Goal: Information Seeking & Learning: Learn about a topic

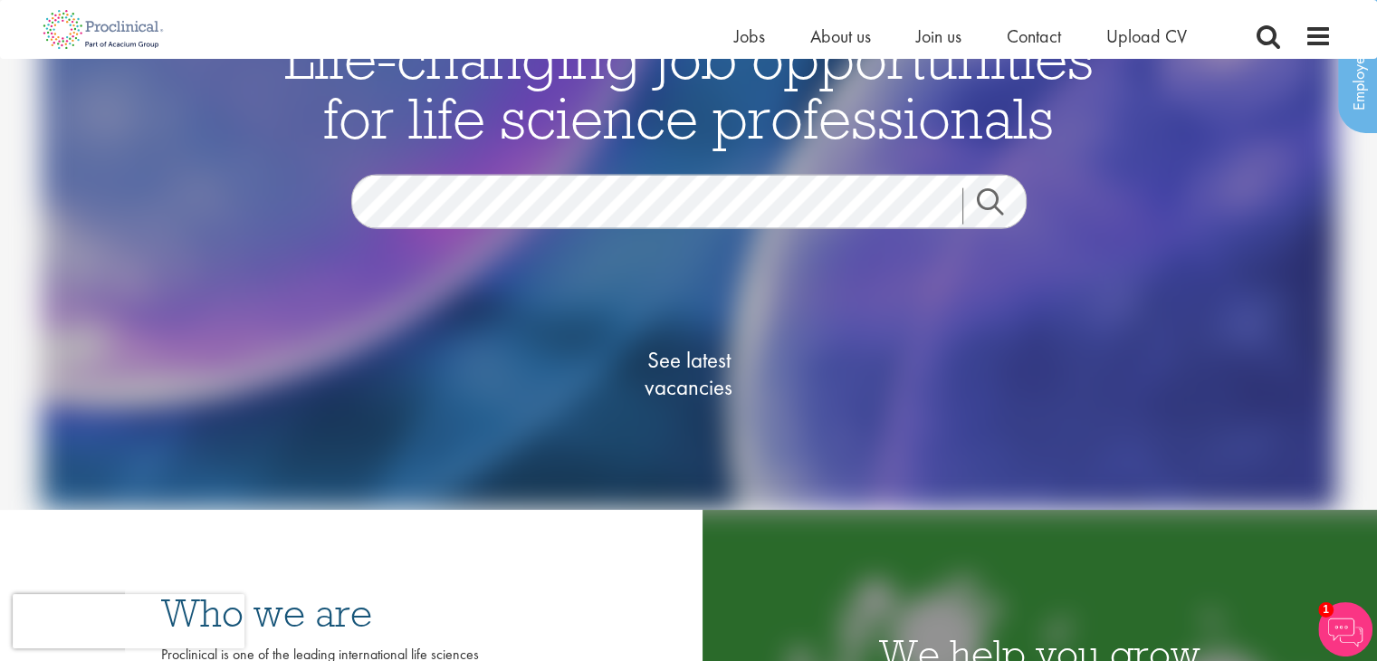
scroll to position [123, 0]
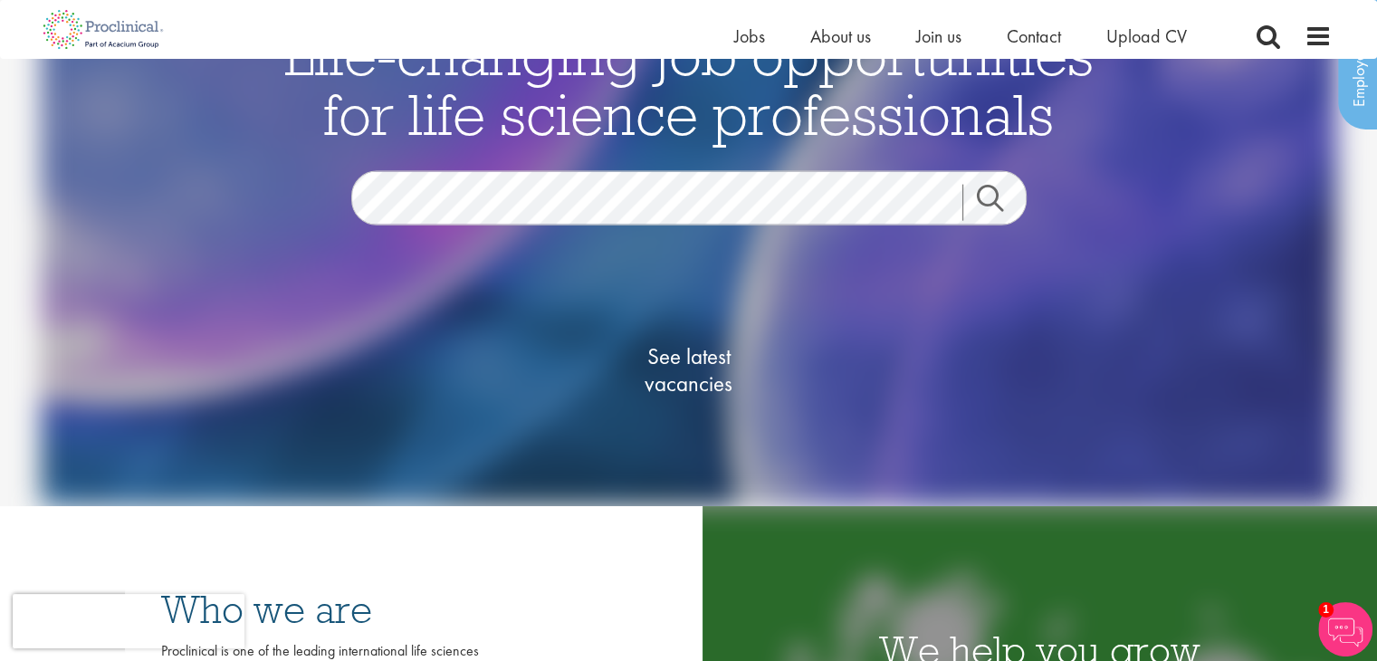
click at [644, 227] on div "See latest vacancies" at bounding box center [689, 349] width 878 height 251
click at [680, 345] on span "See latest vacancies" at bounding box center [688, 369] width 181 height 54
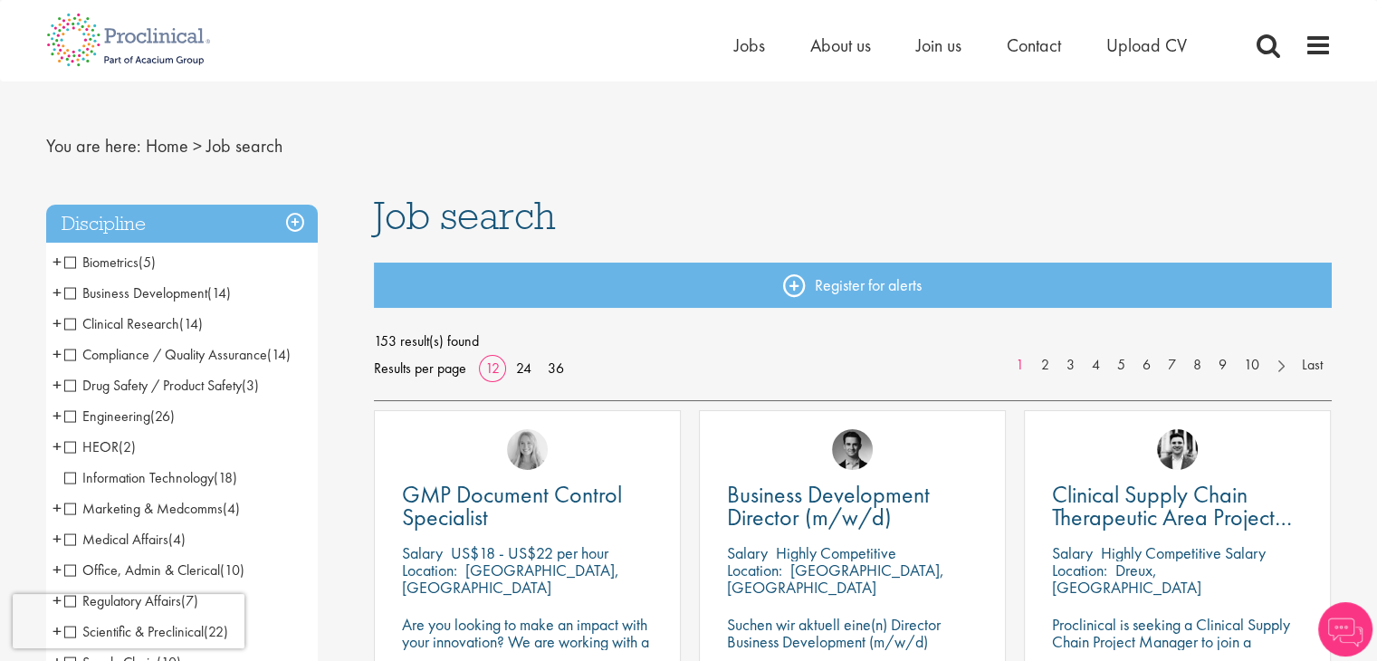
scroll to position [27, 0]
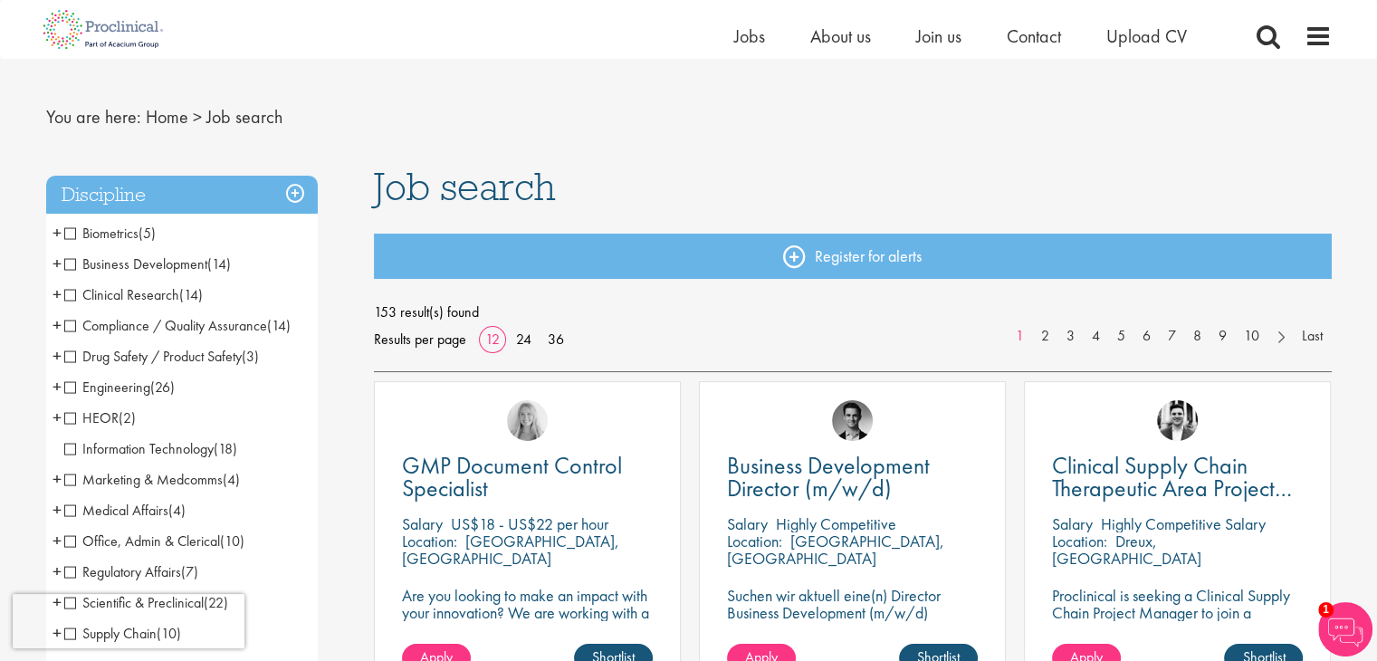
click at [72, 363] on span "Drug Safety / Product Safety" at bounding box center [152, 356] width 177 height 19
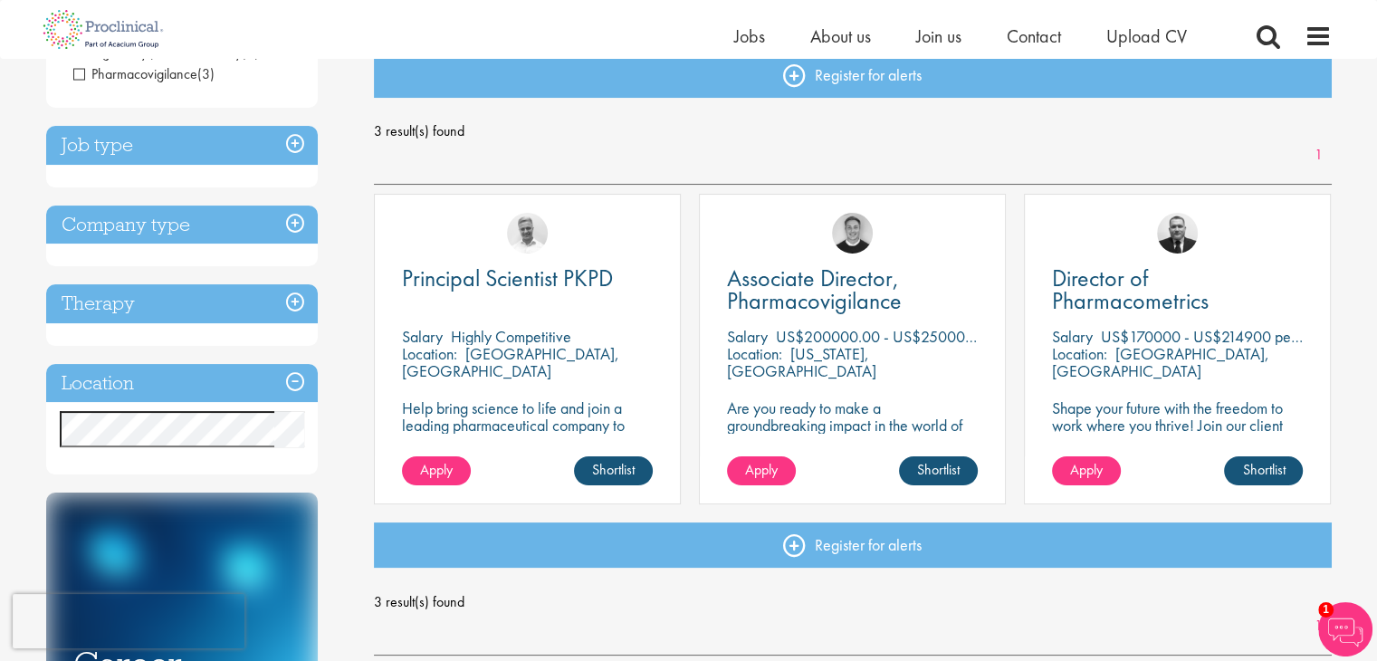
scroll to position [206, 0]
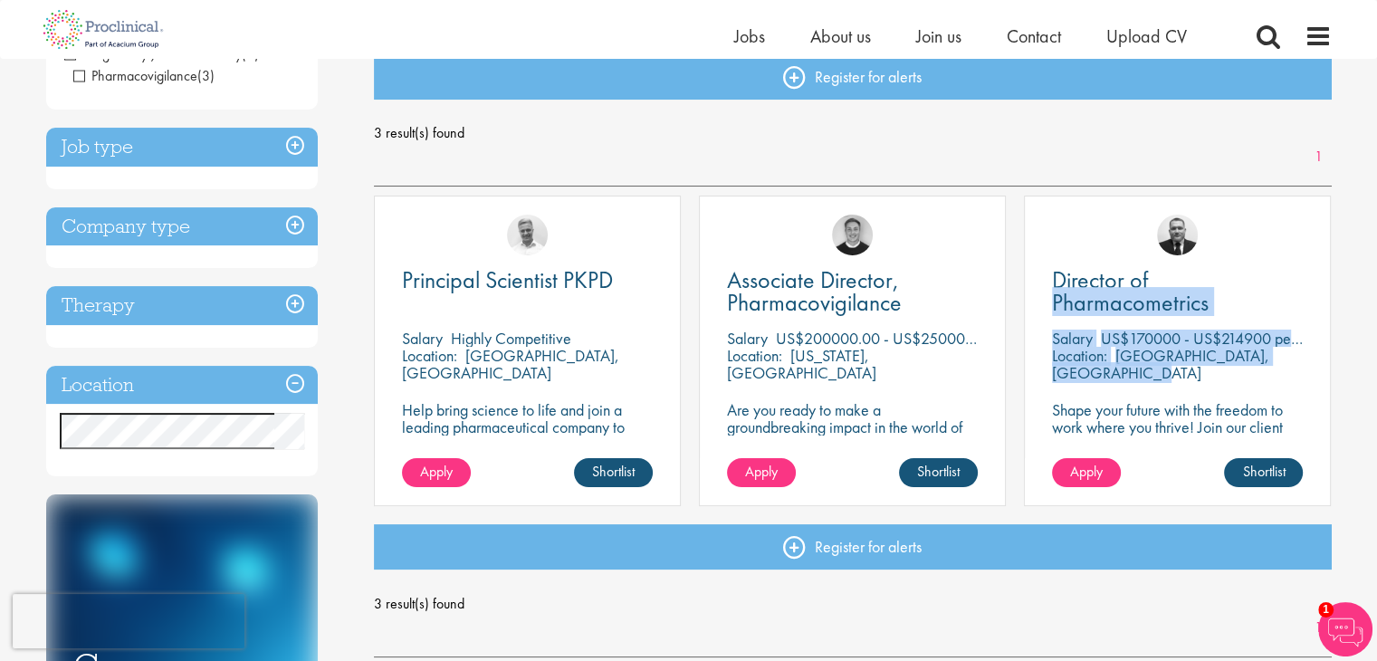
drag, startPoint x: 1360, startPoint y: 204, endPoint x: 1375, endPoint y: 328, distance: 124.8
click at [1375, 328] on div "You are here: Home > Job search Discipline Drug Safety / Product Safety (3) - +…" at bounding box center [688, 666] width 1377 height 1744
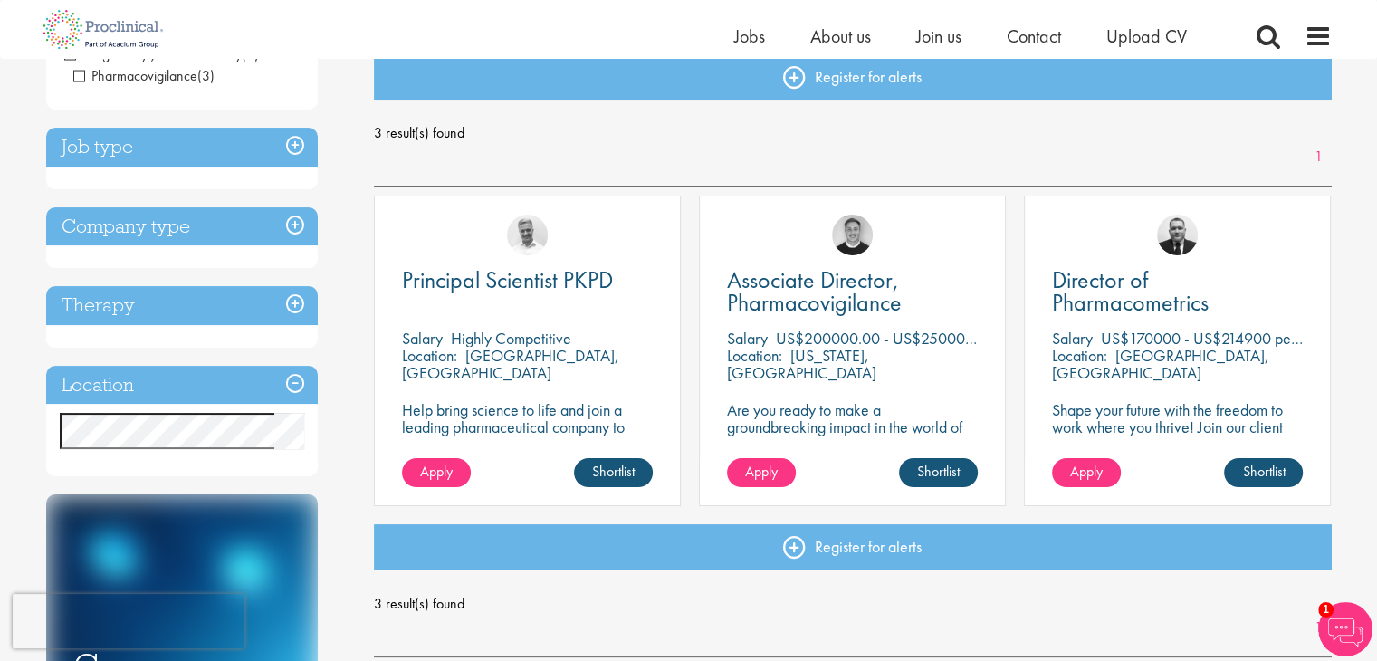
click at [300, 392] on h3 "Location" at bounding box center [182, 385] width 272 height 39
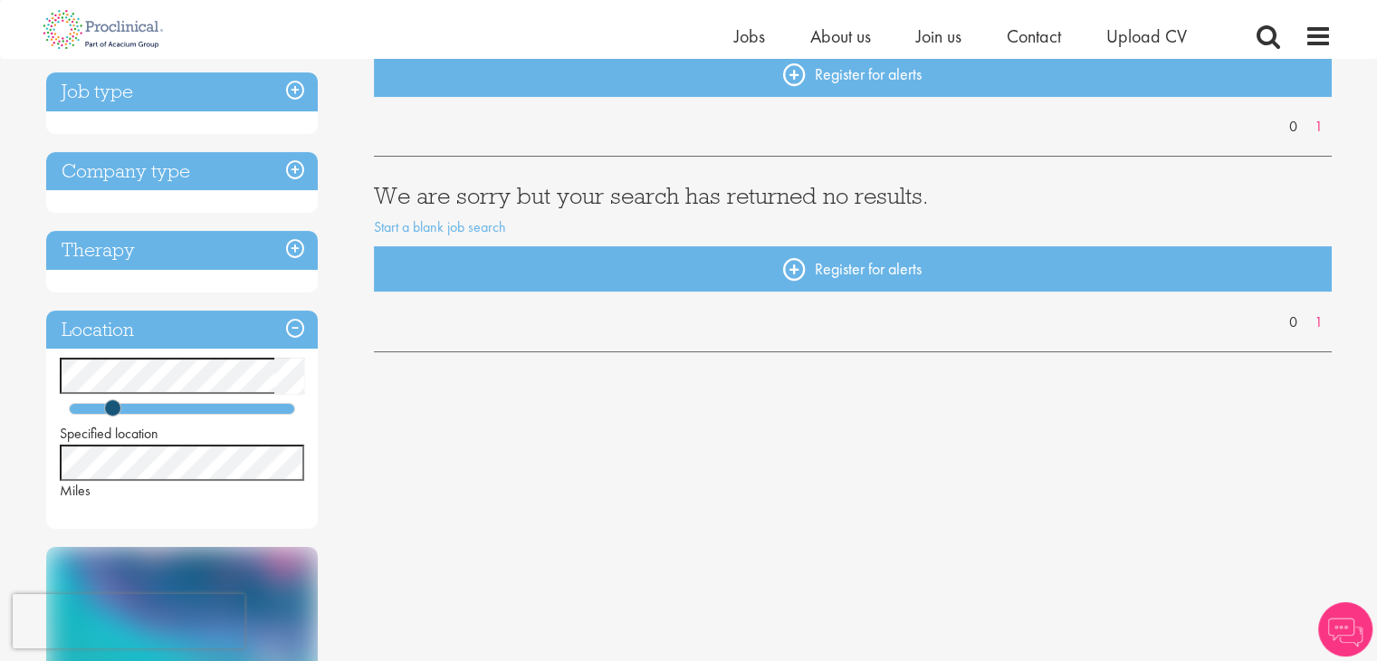
scroll to position [211, 0]
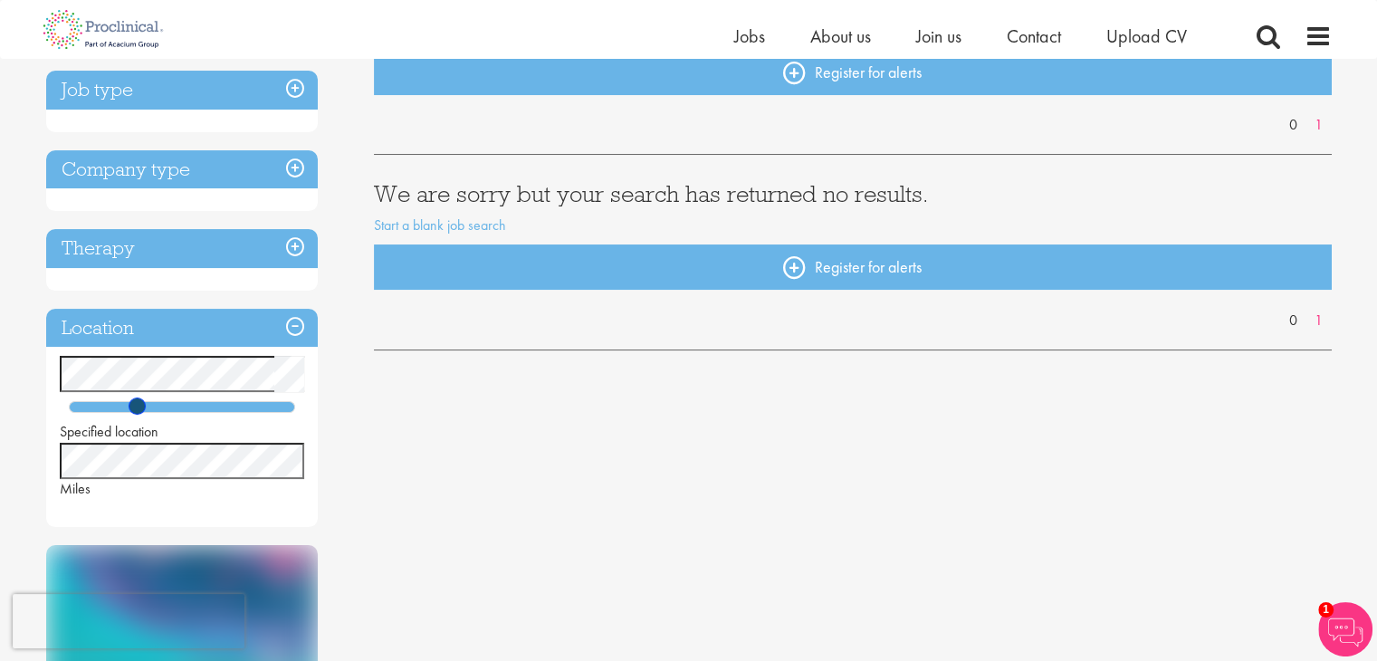
drag, startPoint x: 123, startPoint y: 406, endPoint x: 184, endPoint y: 405, distance: 60.6
click at [184, 405] on div at bounding box center [182, 407] width 226 height 12
